Goal: Navigation & Orientation: Understand site structure

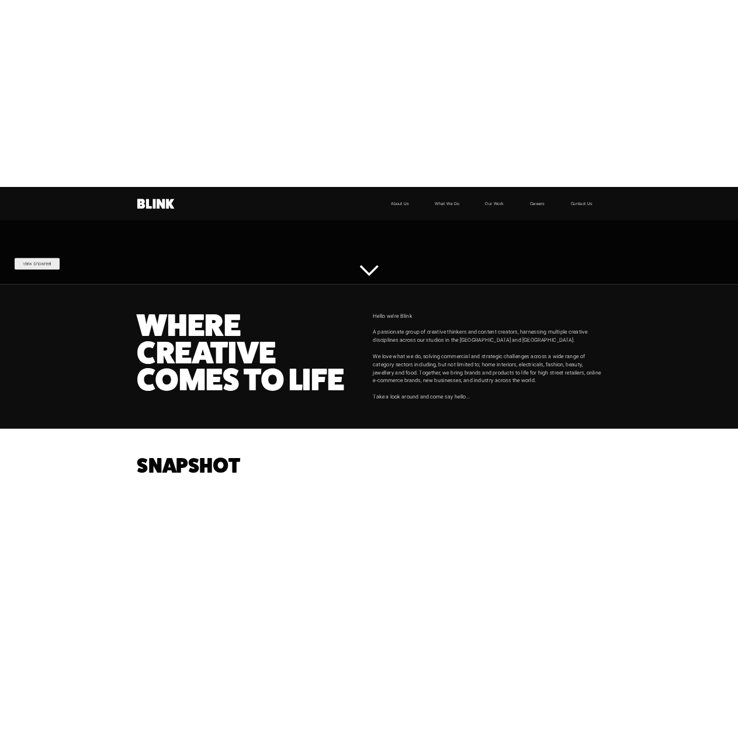
scroll to position [710, 0]
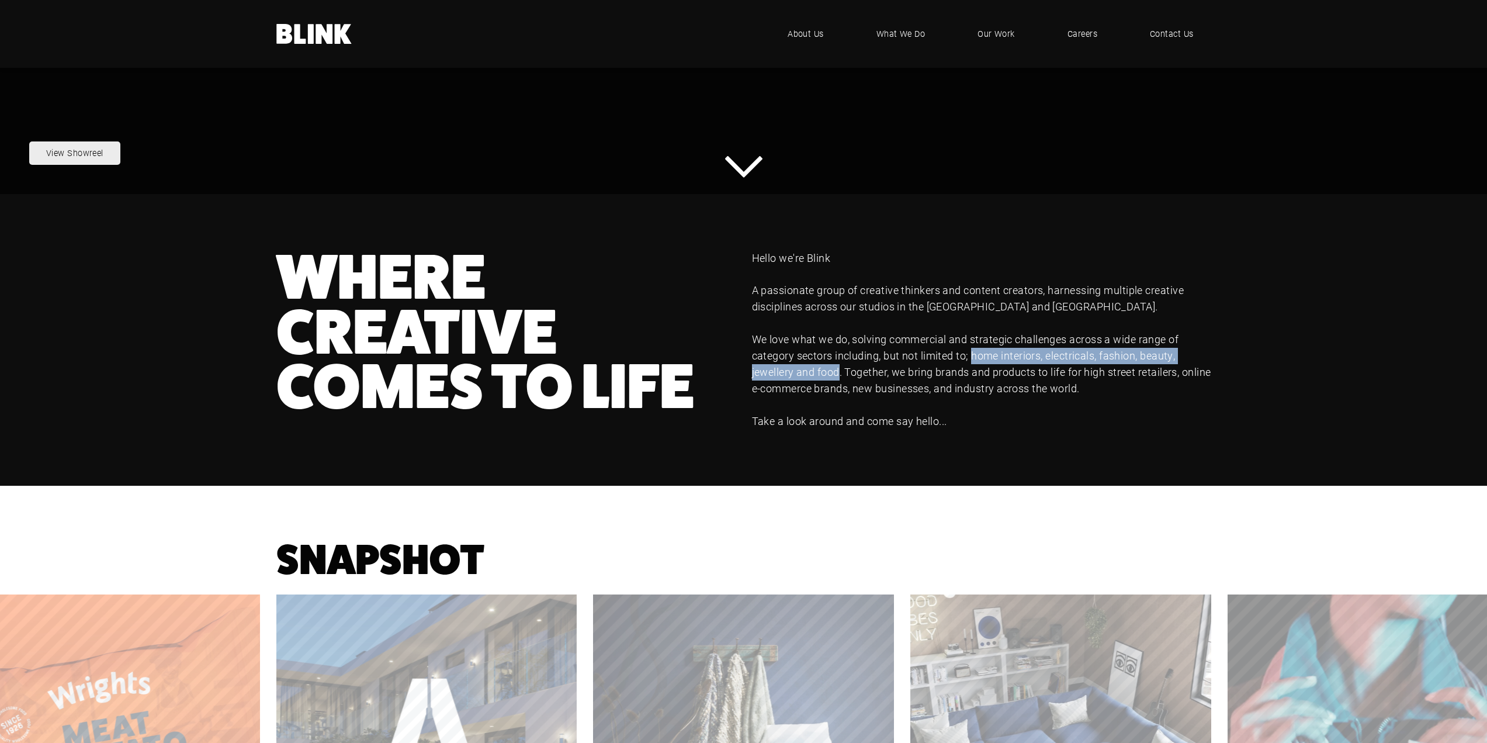
drag, startPoint x: 838, startPoint y: 371, endPoint x: 973, endPoint y: 351, distance: 136.4
click at [973, 351] on p "We love what we do, solving commercial and strategic challenges across a wide r…" at bounding box center [981, 363] width 459 height 65
copy p "home interiors, electricals, fashion, beauty, jewellery and food"
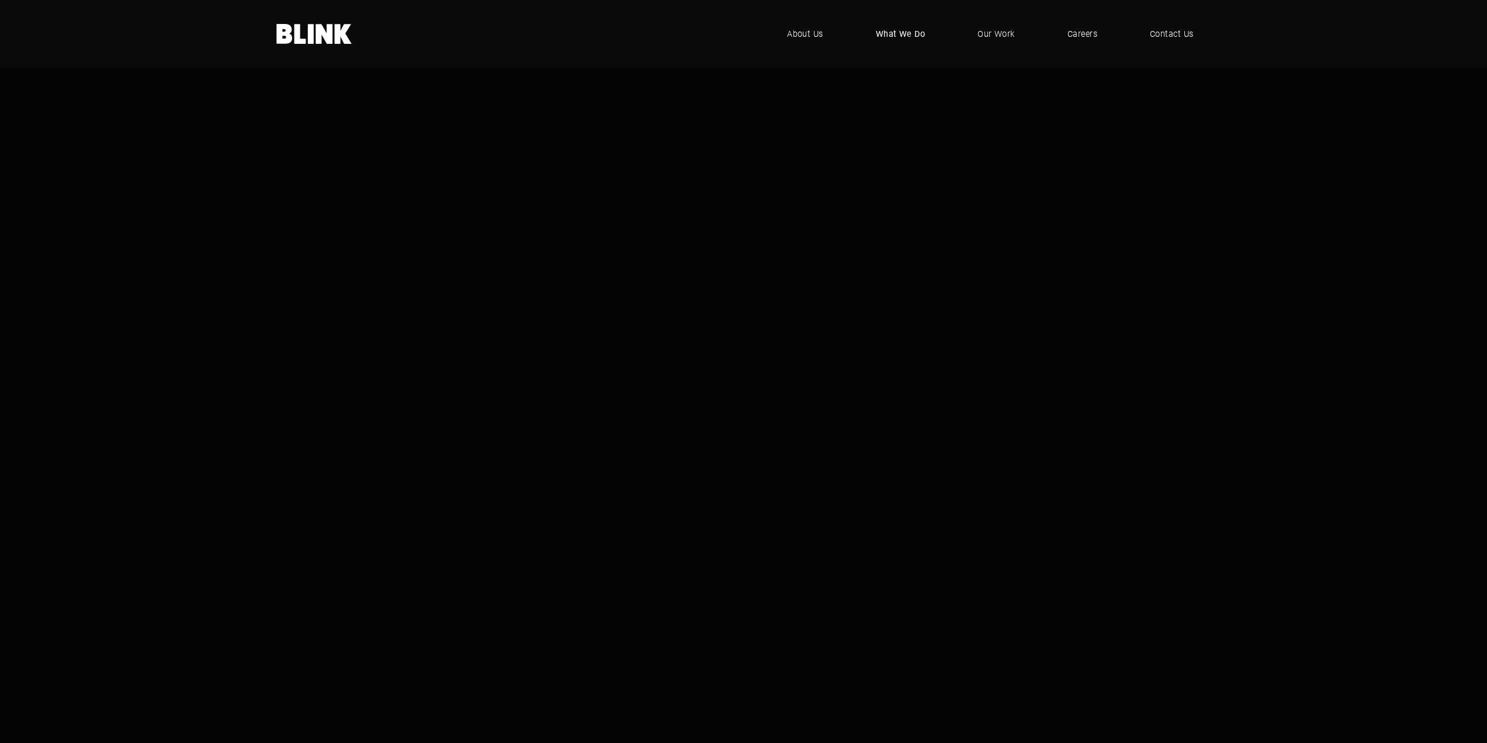
click at [887, 32] on span "What We Do" at bounding box center [901, 33] width 50 height 13
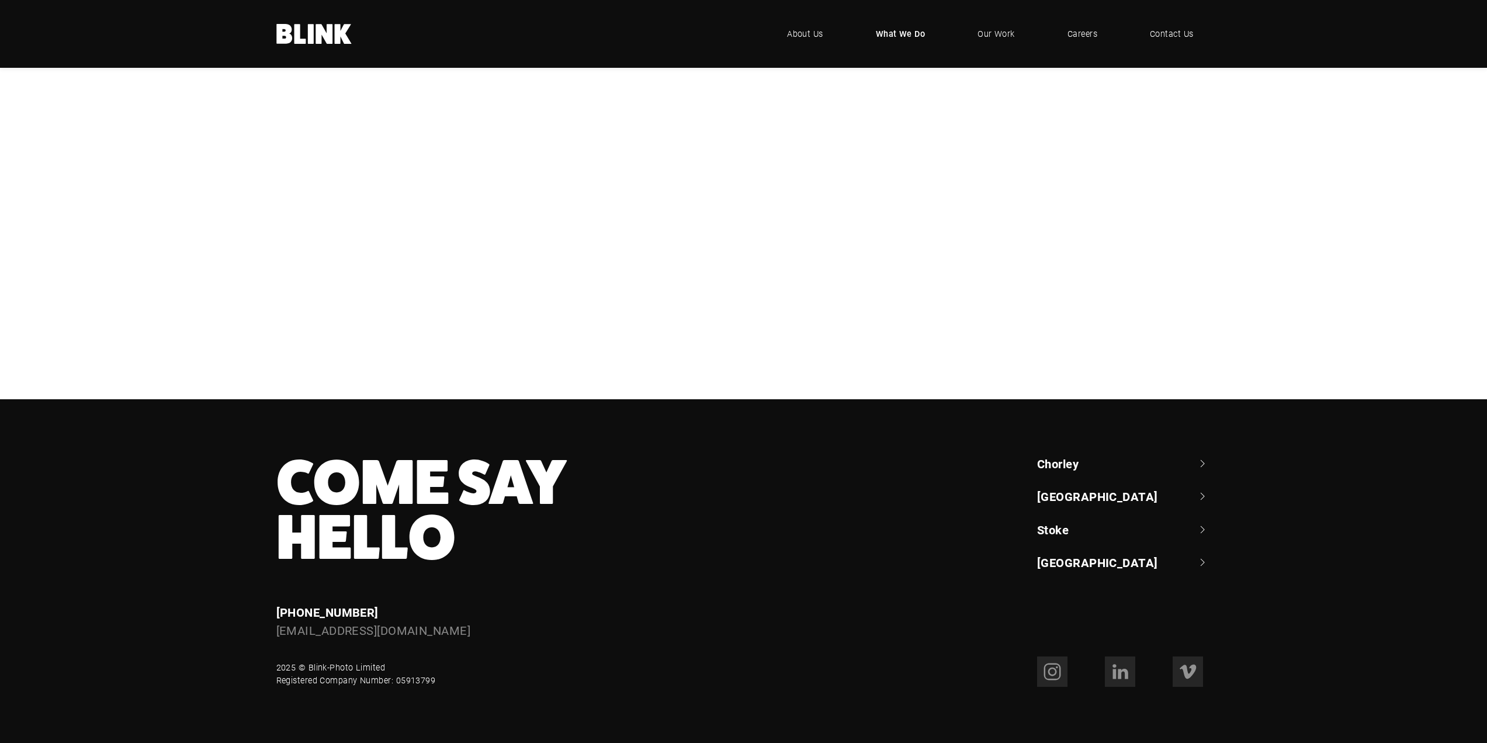
scroll to position [1057, 0]
click at [1002, 29] on span "Our Work" at bounding box center [995, 33] width 37 height 13
